Goal: Communication & Community: Answer question/provide support

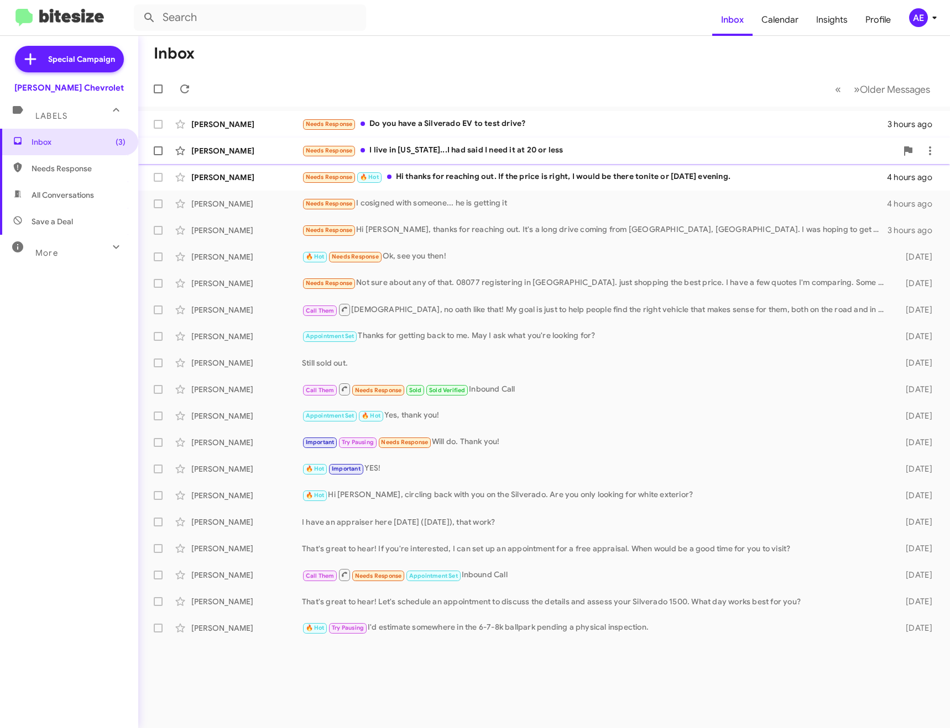
click at [456, 160] on div "[PERSON_NAME] Needs Response I live in [US_STATE]...I had said I need it at 20 …" at bounding box center [544, 151] width 794 height 22
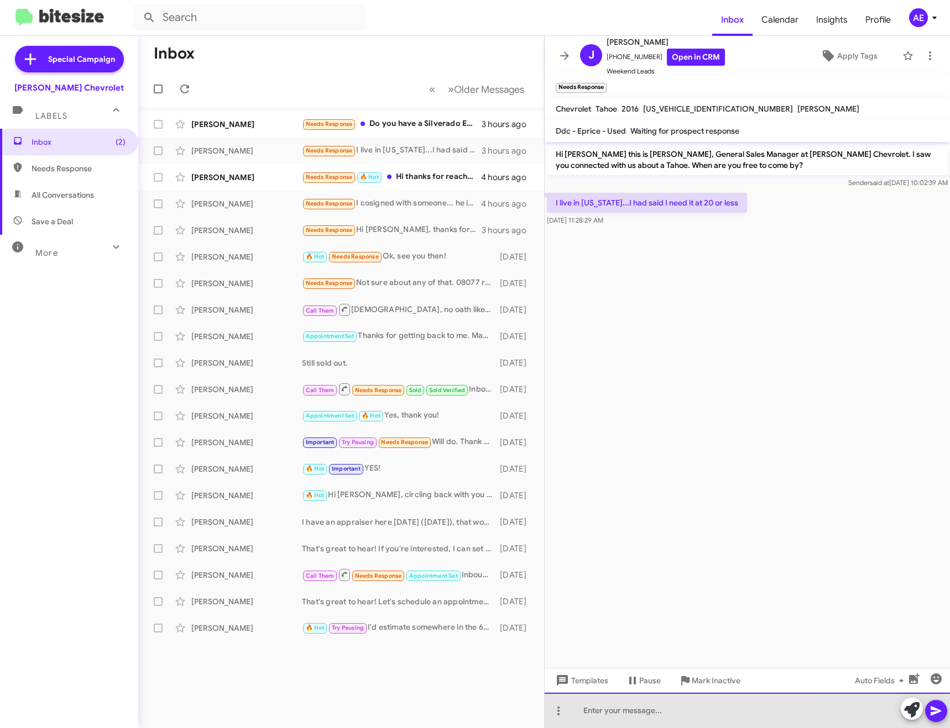
click at [670, 709] on div at bounding box center [746, 710] width 405 height 35
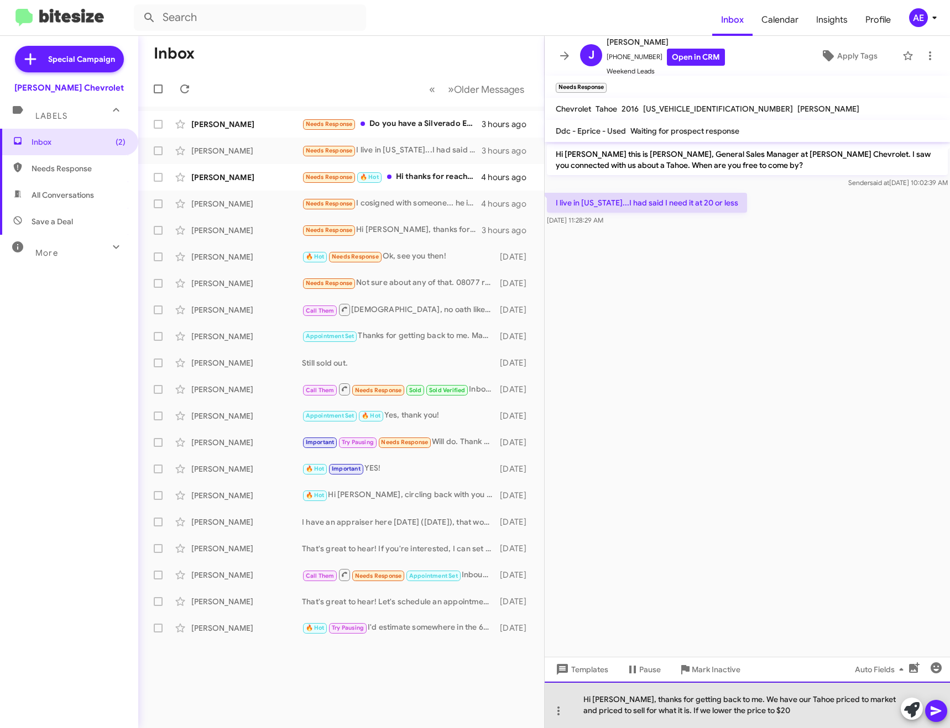
click at [800, 714] on div "Hi [PERSON_NAME], thanks for getting back to me. We have our Tahoe priced to ma…" at bounding box center [746, 705] width 405 height 46
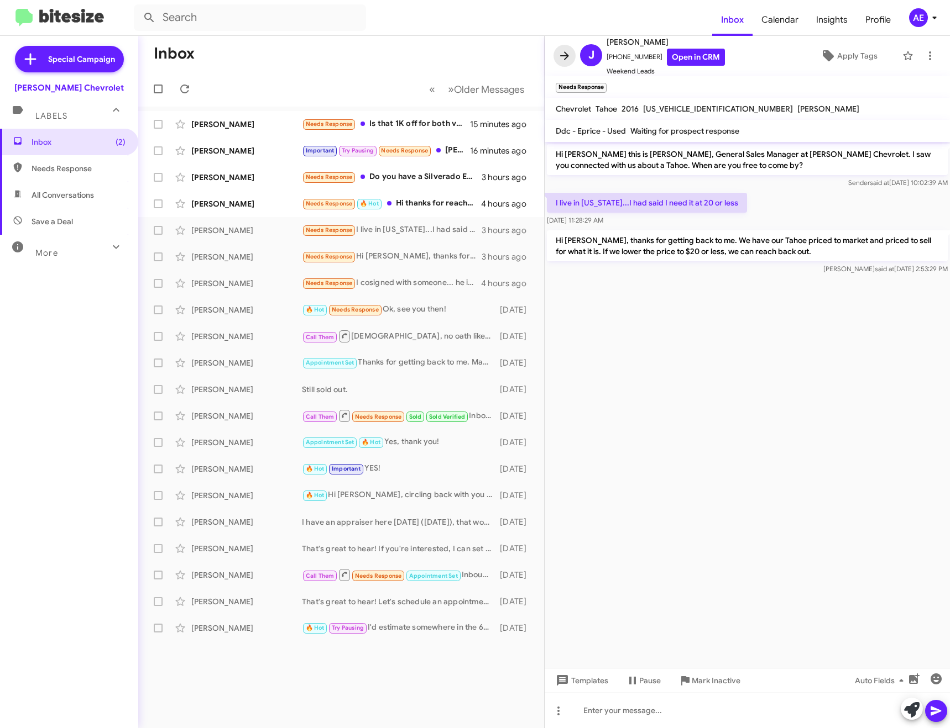
click at [561, 54] on icon at bounding box center [564, 55] width 13 height 13
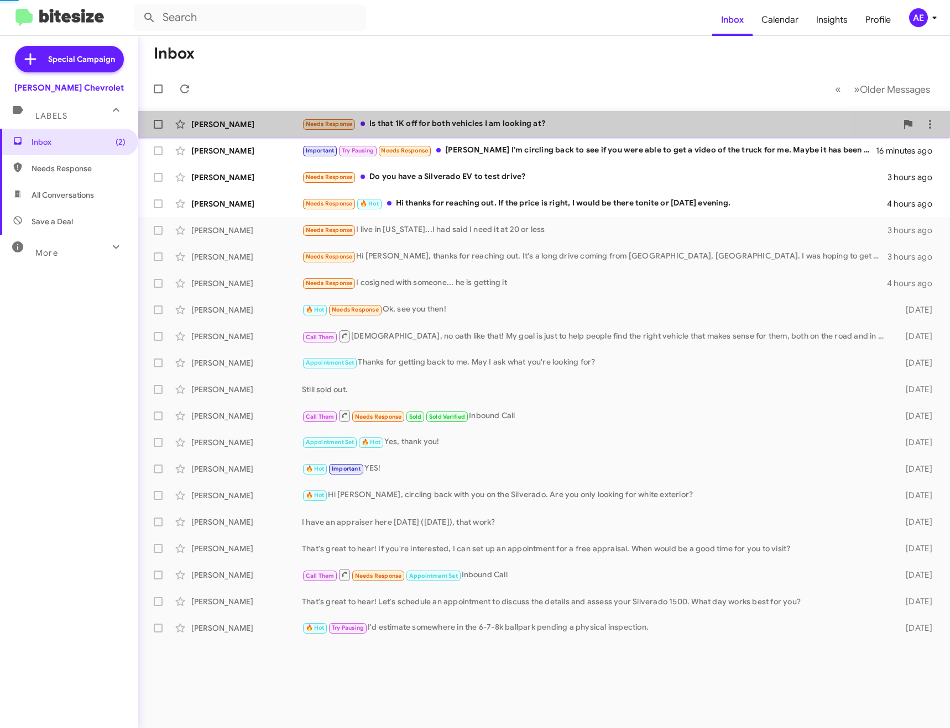
click at [408, 118] on div "Needs Response Is that 1K off for both vehicles I am looking at?" at bounding box center [599, 124] width 595 height 13
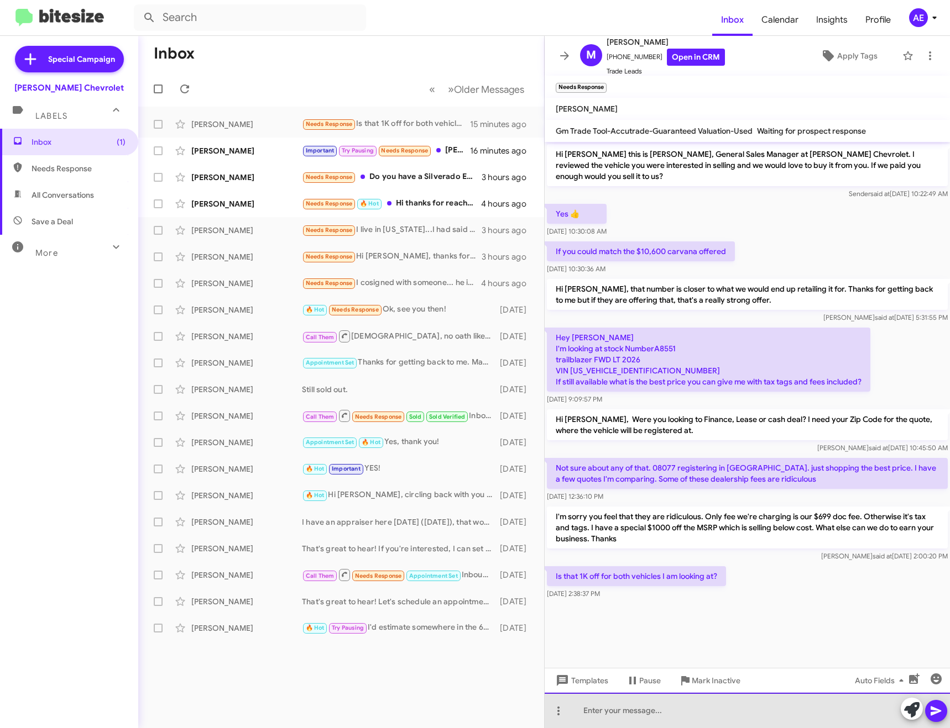
click at [626, 713] on div at bounding box center [746, 710] width 405 height 35
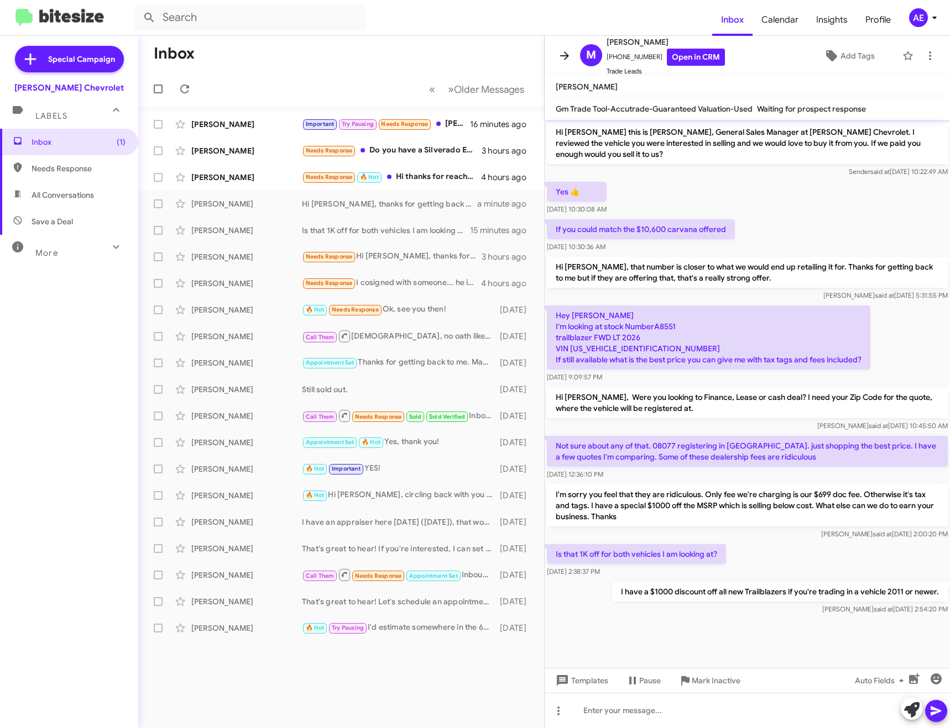
click at [564, 55] on icon at bounding box center [564, 55] width 9 height 8
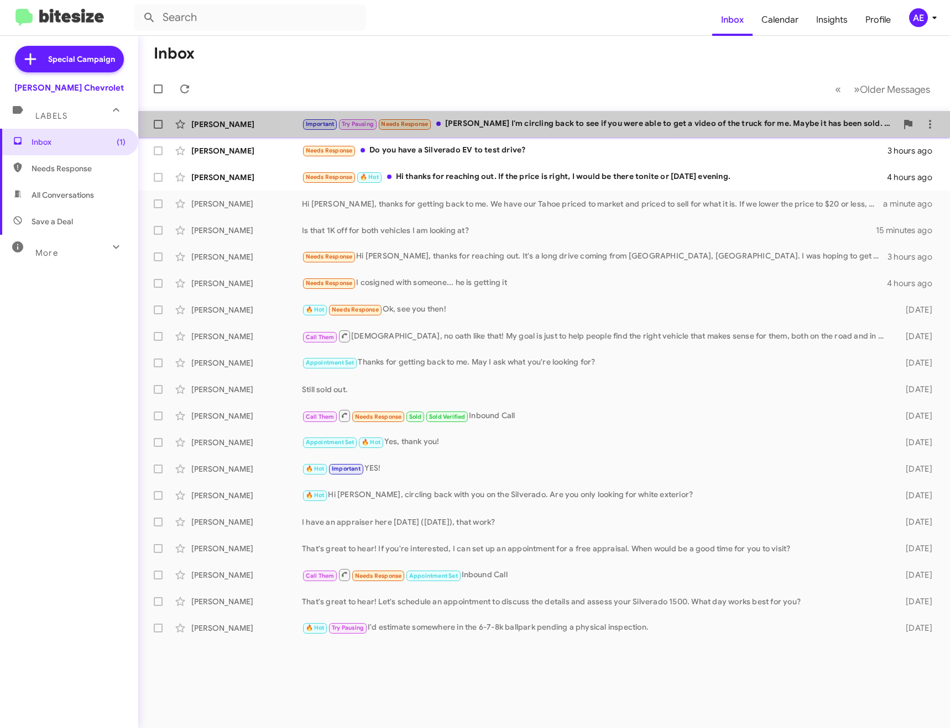
click at [560, 114] on div "[PERSON_NAME] Important Try Pausing Needs Response [PERSON_NAME] I'm circling b…" at bounding box center [544, 124] width 794 height 22
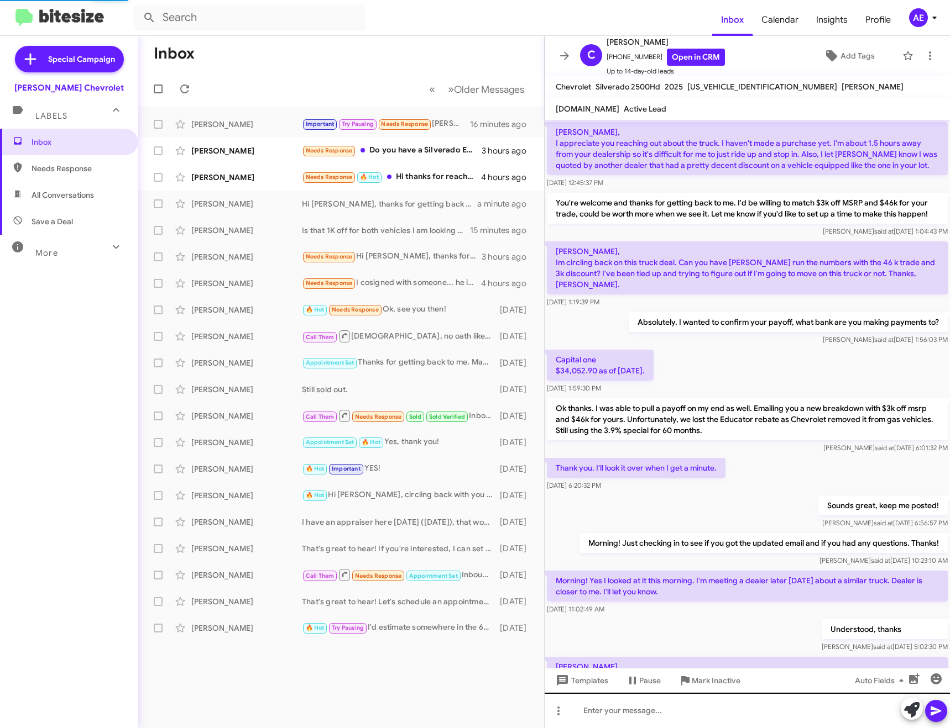
scroll to position [491, 0]
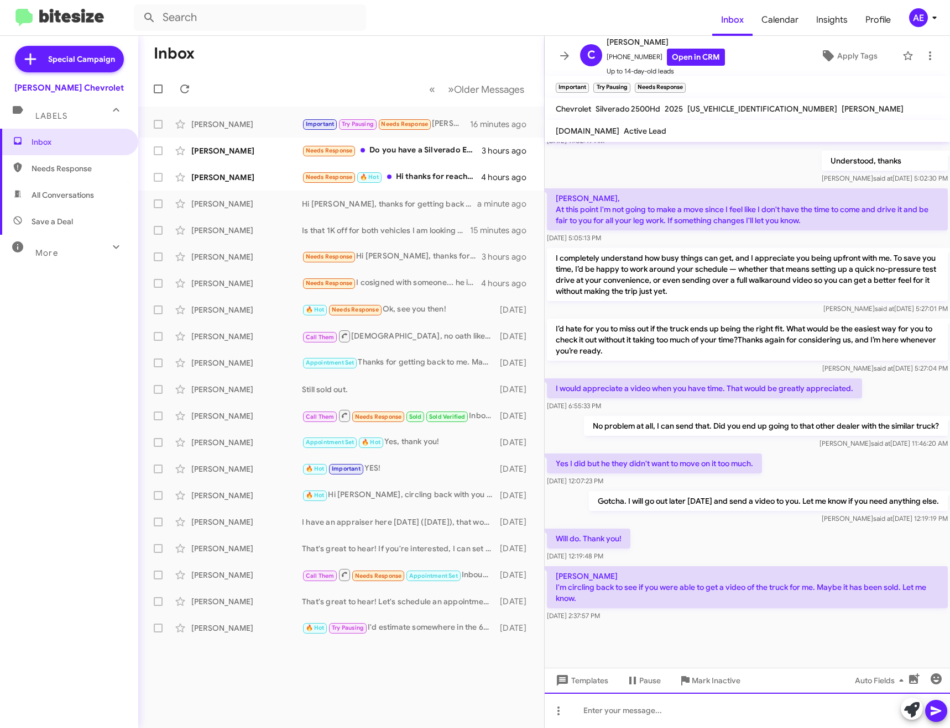
click at [722, 713] on div at bounding box center [746, 710] width 405 height 35
click at [683, 712] on div "Did not forget about you. I was off this weekend. We had a clien" at bounding box center [746, 710] width 405 height 35
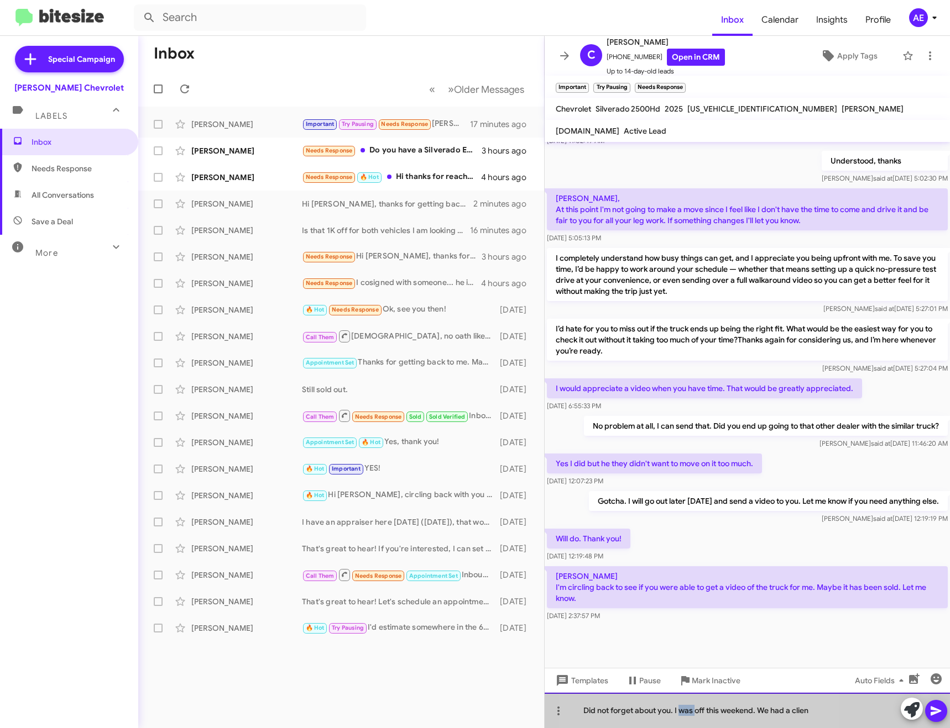
click at [684, 712] on div "Did not forget about you. I was off this weekend. We had a clien" at bounding box center [746, 710] width 405 height 35
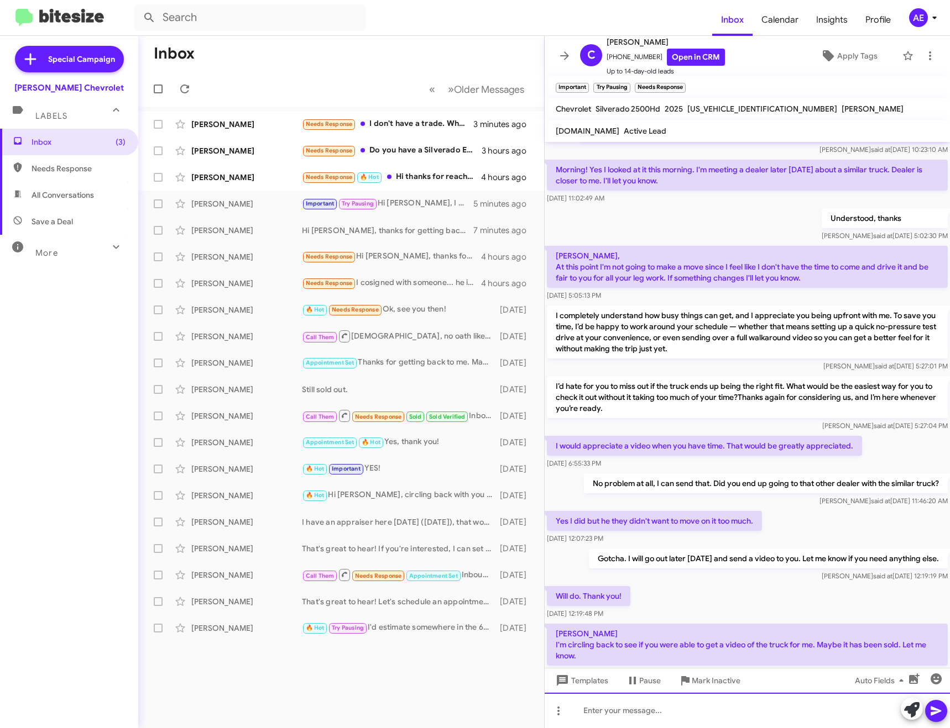
scroll to position [689, 0]
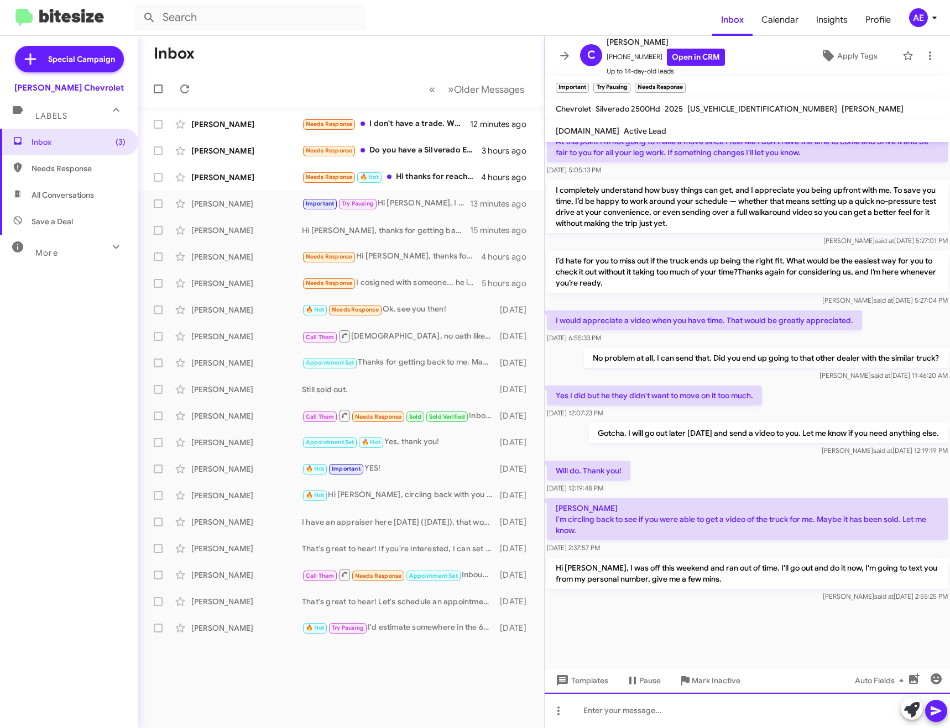
click at [591, 705] on div at bounding box center [746, 710] width 405 height 35
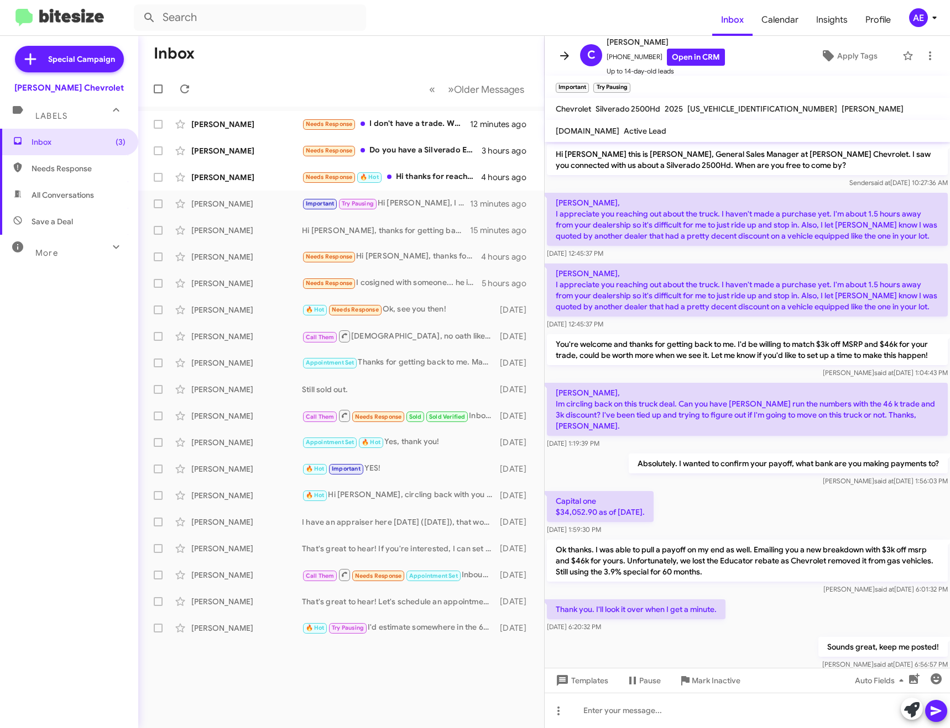
click at [565, 60] on icon at bounding box center [564, 55] width 13 height 13
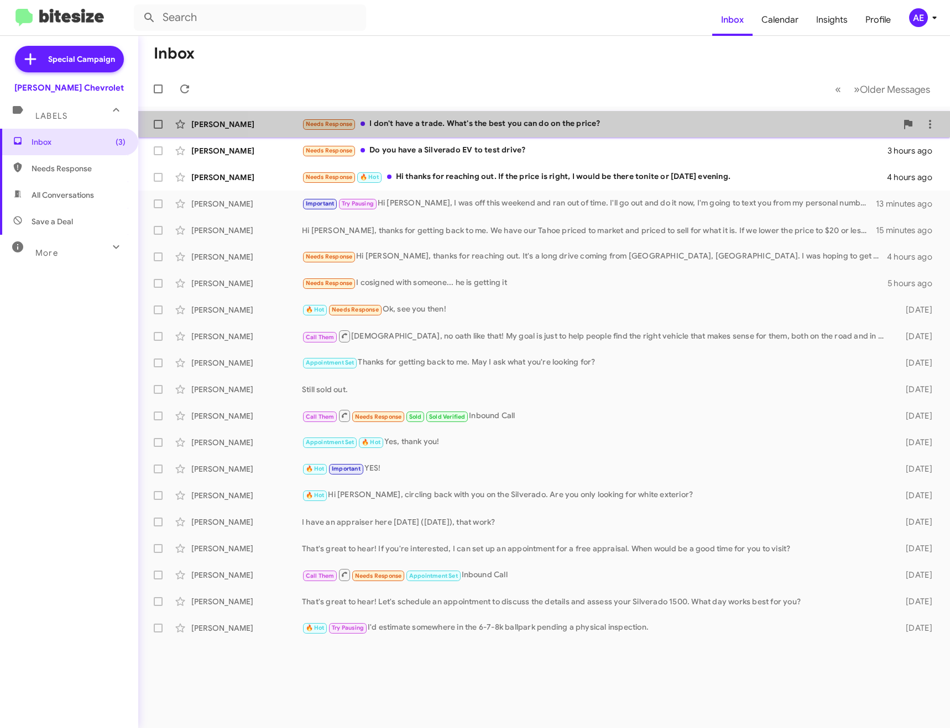
click at [528, 130] on div "Needs Response I don't have a trade. What's the best you can do on the price?" at bounding box center [599, 124] width 595 height 13
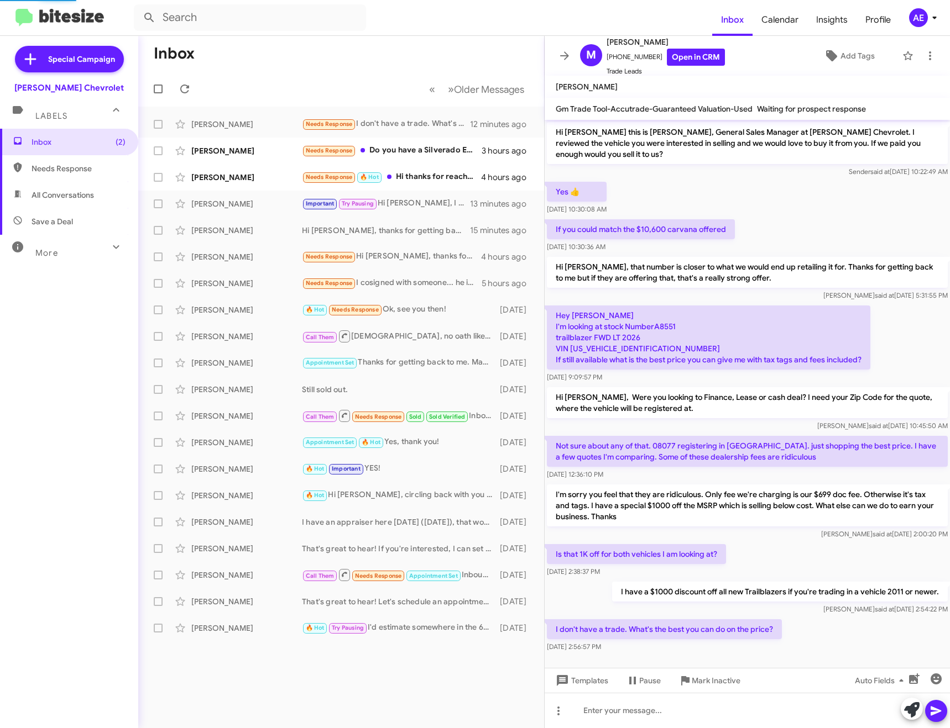
scroll to position [6, 0]
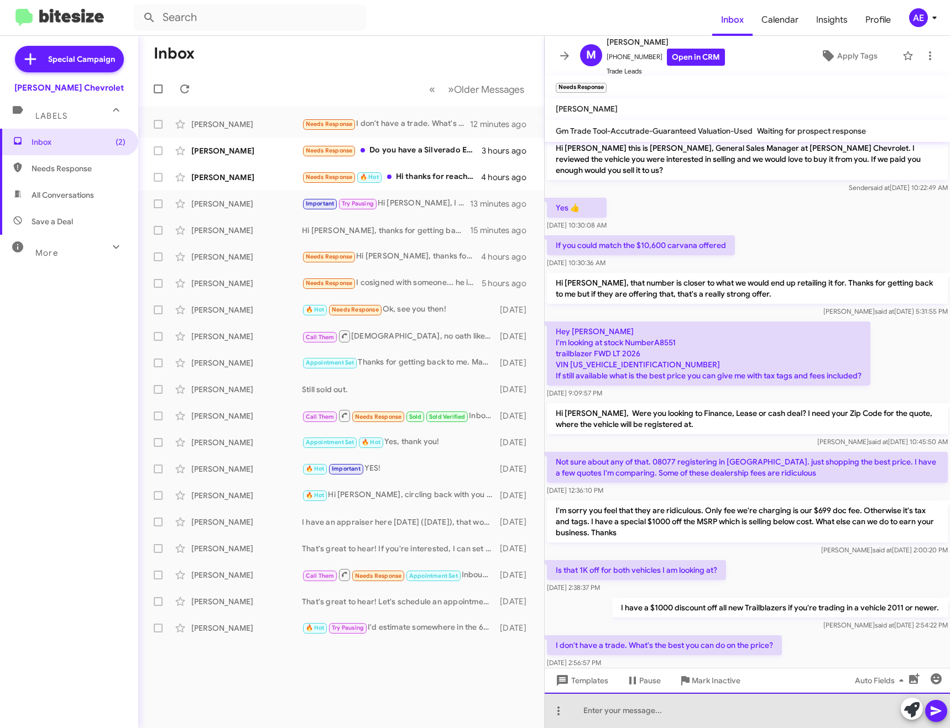
click at [684, 718] on div at bounding box center [746, 710] width 405 height 35
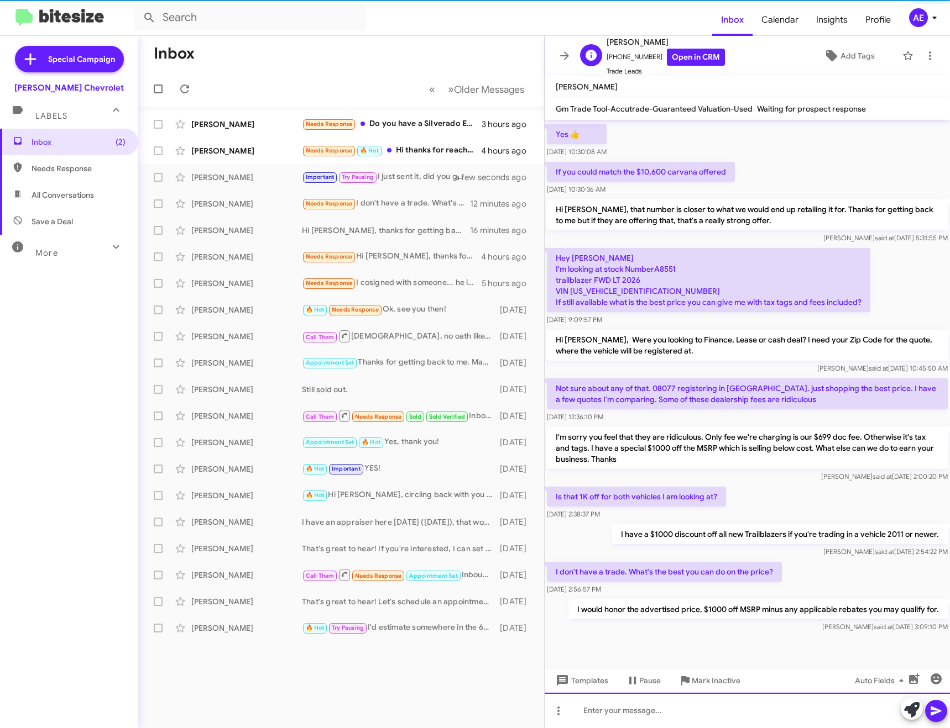
scroll to position [46, 0]
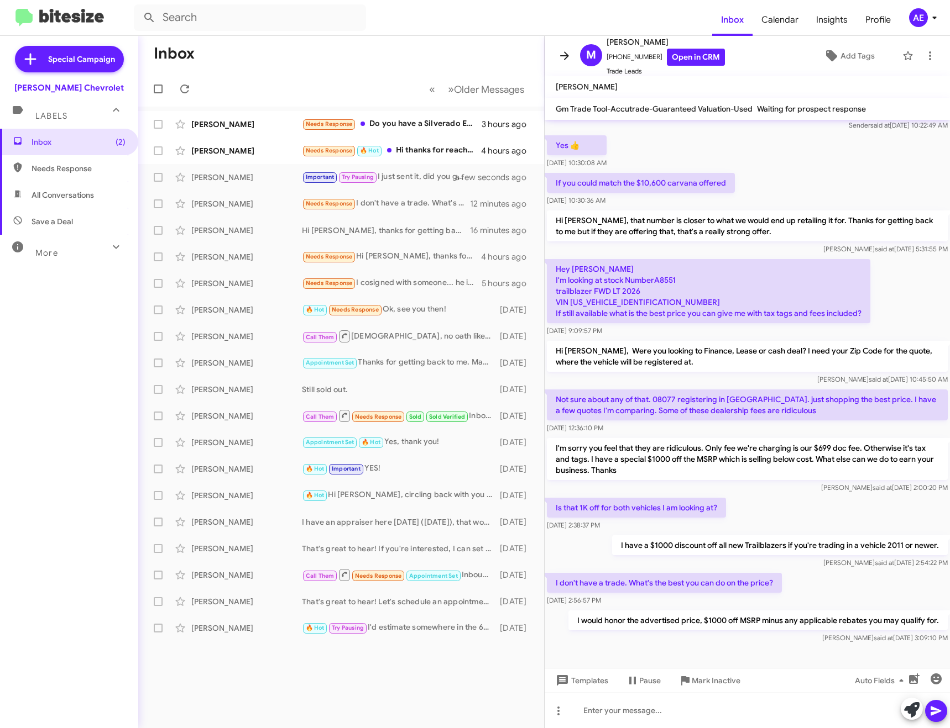
click at [558, 49] on icon at bounding box center [564, 55] width 13 height 13
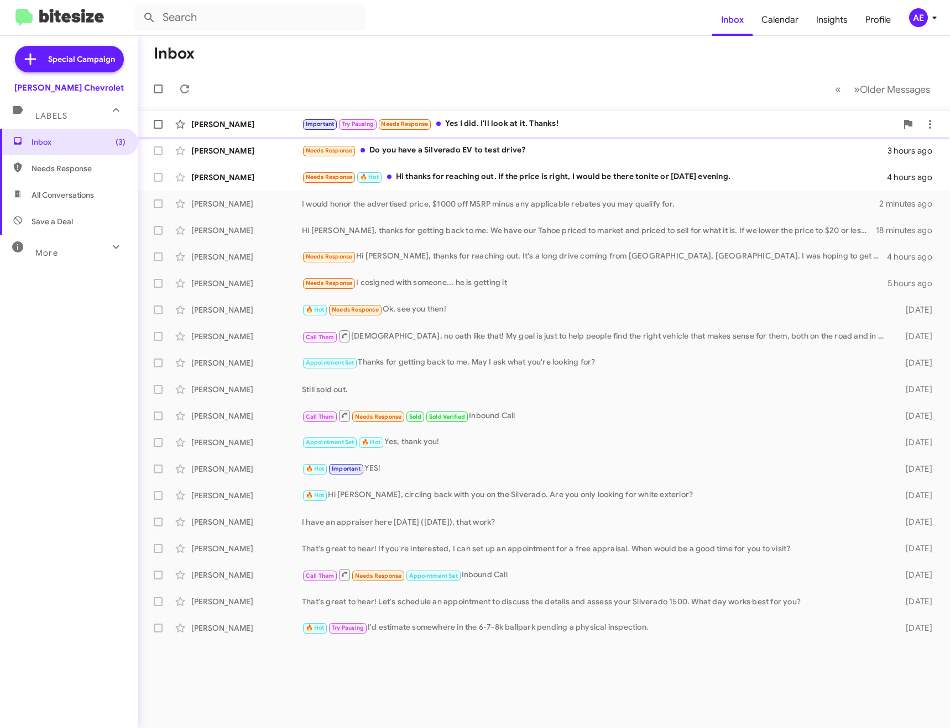
click at [523, 119] on div "Important Try Pausing Needs Response Yes I did. I'll look at it. Thanks!" at bounding box center [599, 124] width 595 height 13
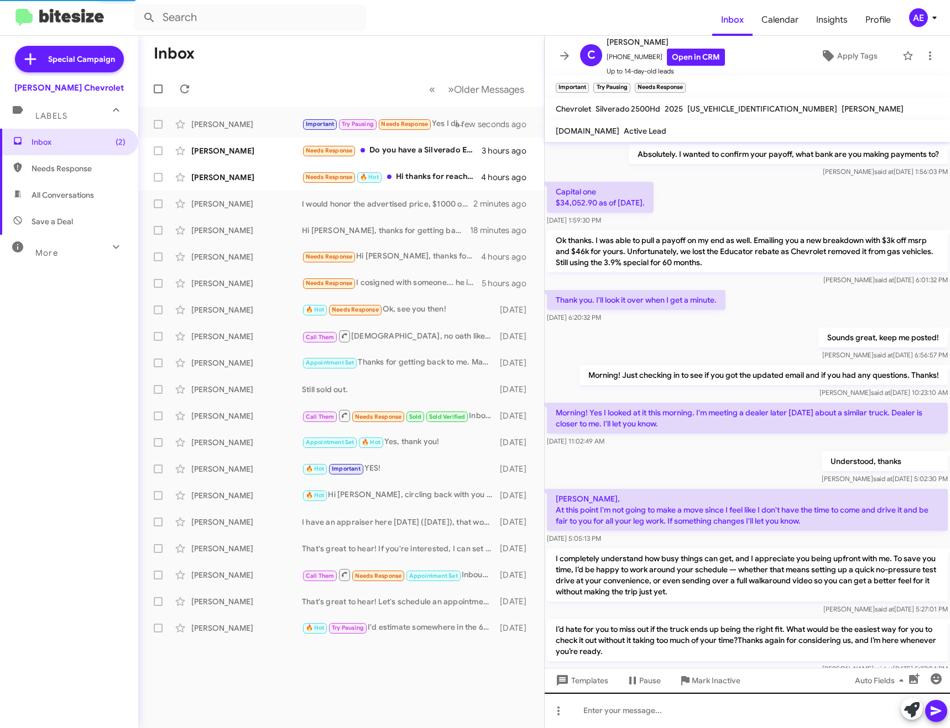
scroll to position [413, 0]
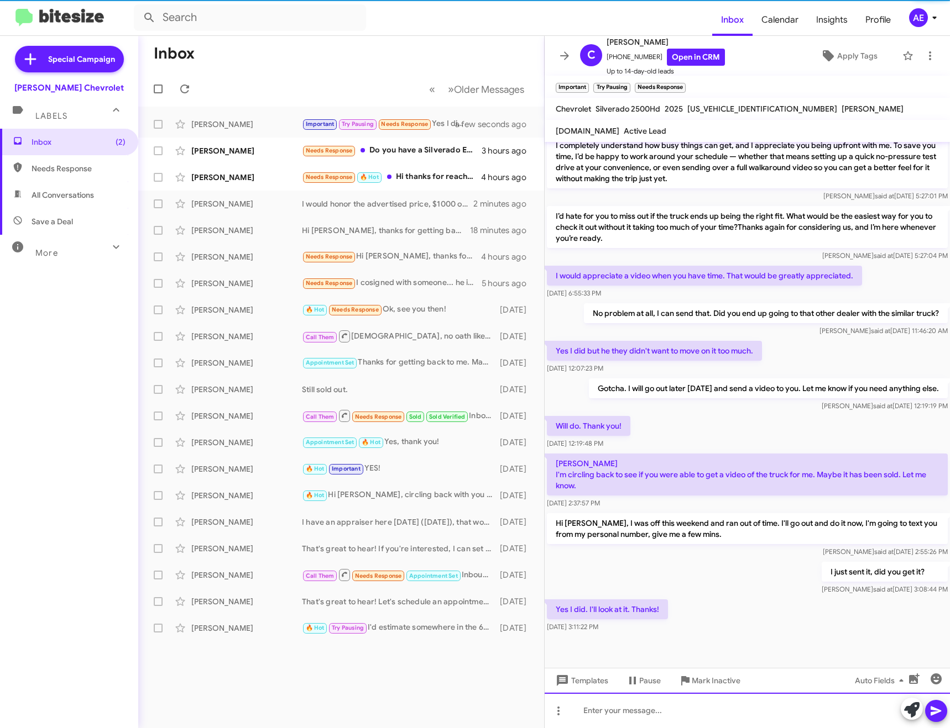
click at [648, 707] on div at bounding box center [746, 710] width 405 height 35
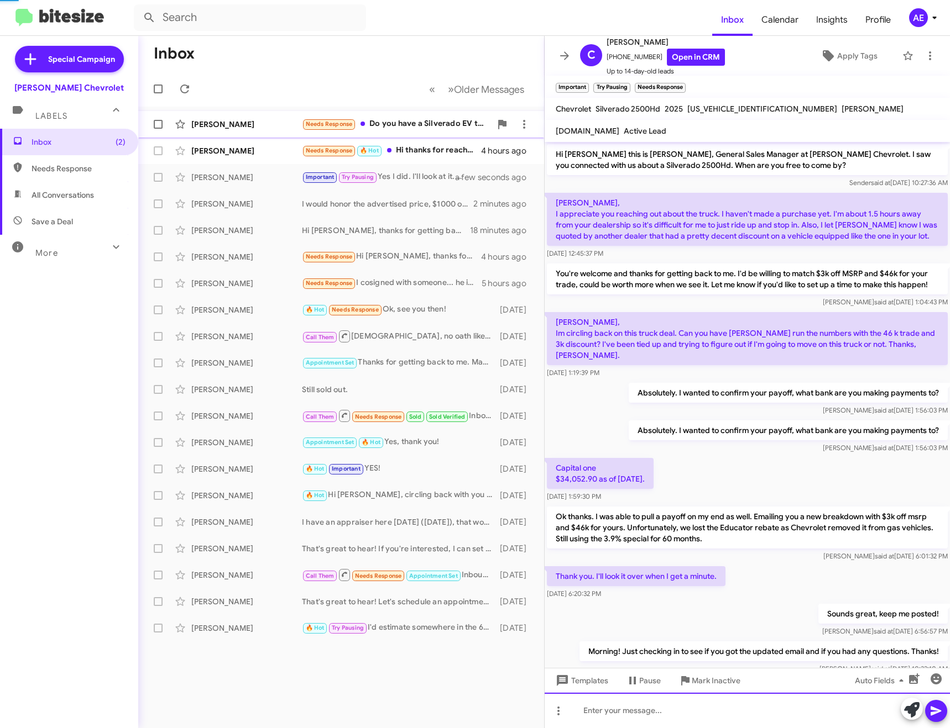
scroll to position [55, 0]
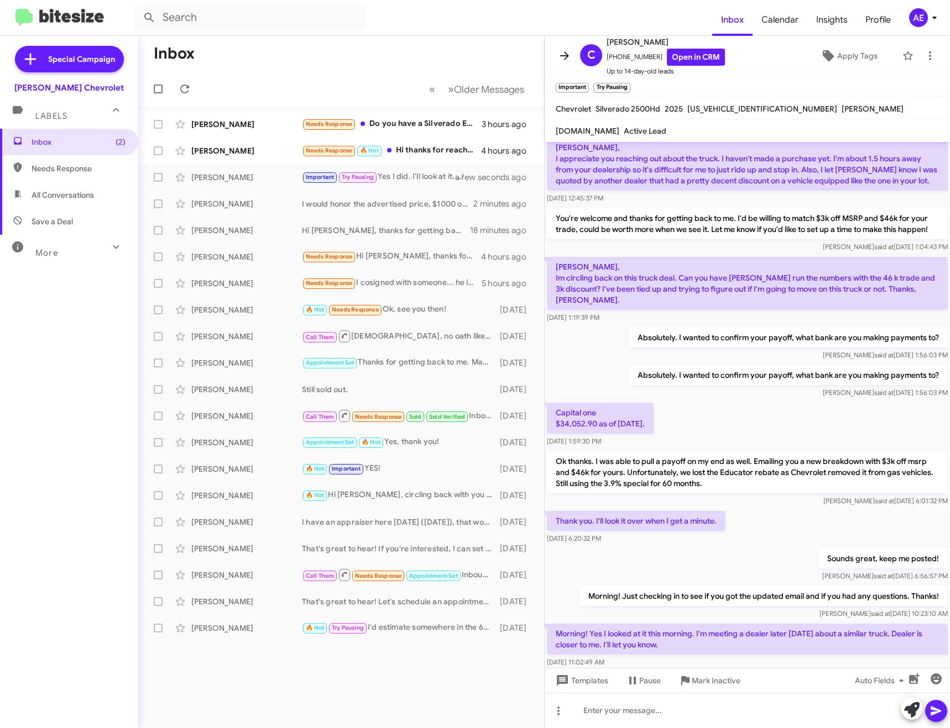
click at [562, 49] on button at bounding box center [564, 56] width 22 height 22
